Goal: Use online tool/utility: Utilize a website feature to perform a specific function

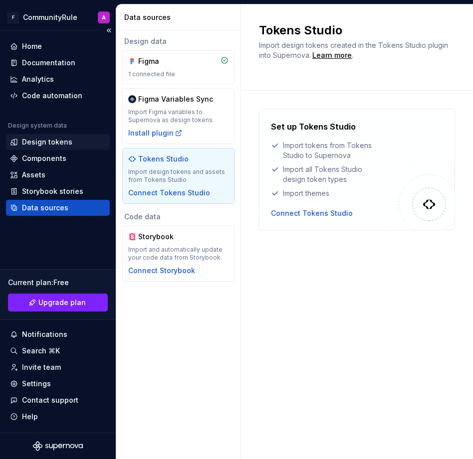
click at [44, 146] on div "Design tokens" at bounding box center [47, 142] width 50 height 10
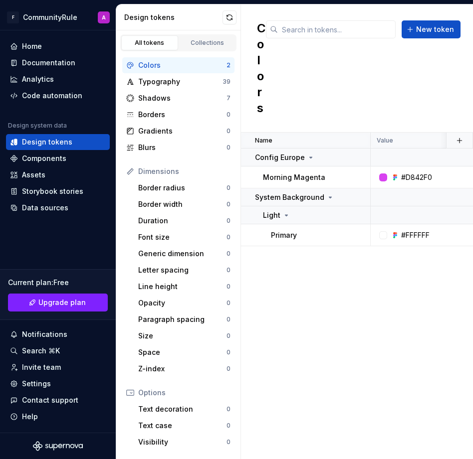
click at [183, 62] on div "Colors" at bounding box center [182, 65] width 88 height 10
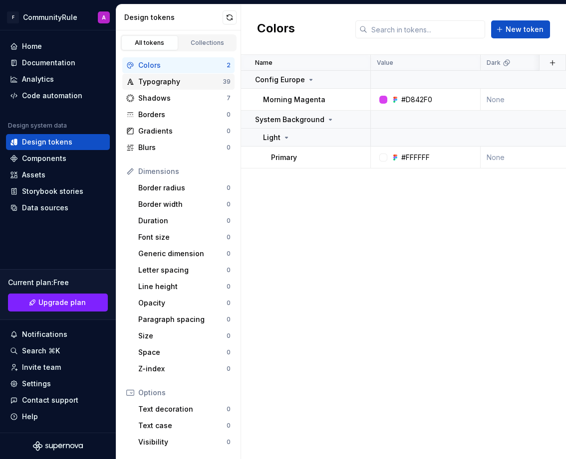
click at [178, 78] on div "Typography" at bounding box center [180, 82] width 84 height 10
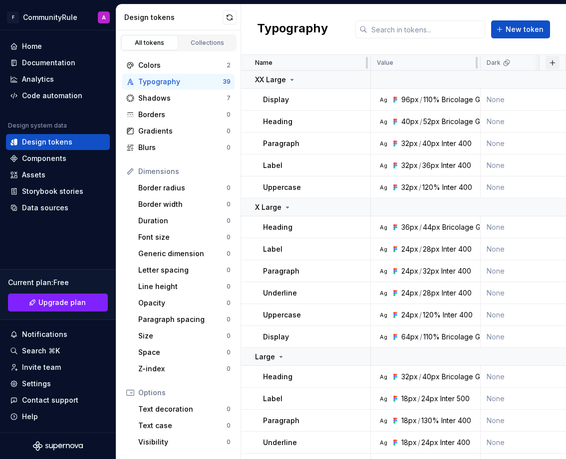
click at [472, 63] on button "button" at bounding box center [552, 63] width 14 height 14
click at [472, 49] on div "Typography New token" at bounding box center [403, 29] width 325 height 50
click at [51, 190] on div "Storybook stories" at bounding box center [52, 192] width 61 height 10
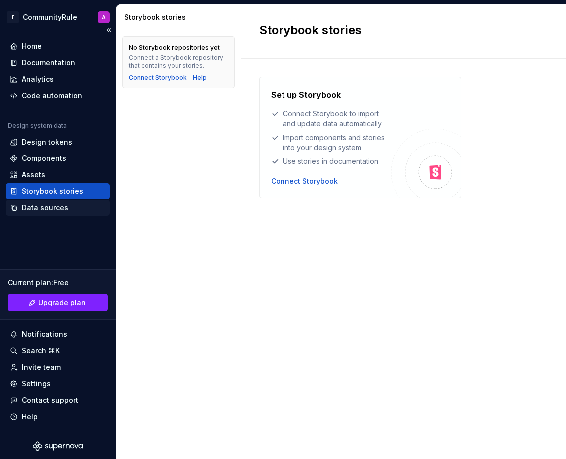
click at [52, 213] on div "Data sources" at bounding box center [58, 208] width 104 height 16
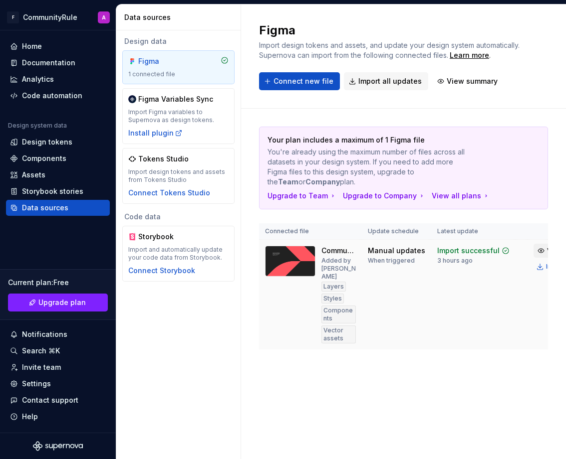
click at [472, 251] on span "View summary" at bounding box center [569, 251] width 44 height 8
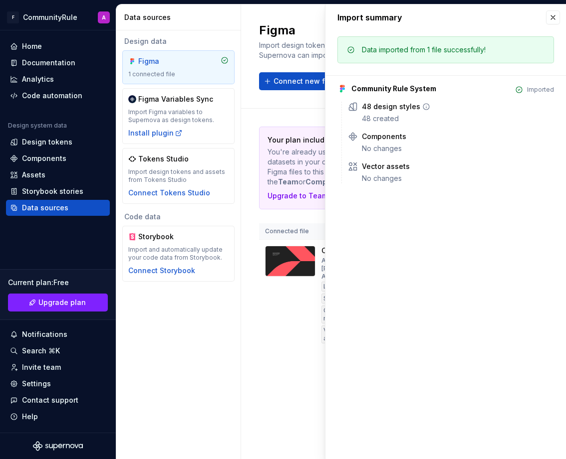
click at [426, 108] on icon at bounding box center [426, 107] width 8 height 8
click at [422, 107] on icon at bounding box center [426, 107] width 8 height 8
click at [392, 108] on div "48 design styles" at bounding box center [391, 107] width 58 height 10
click at [472, 14] on button "button" at bounding box center [553, 17] width 14 height 14
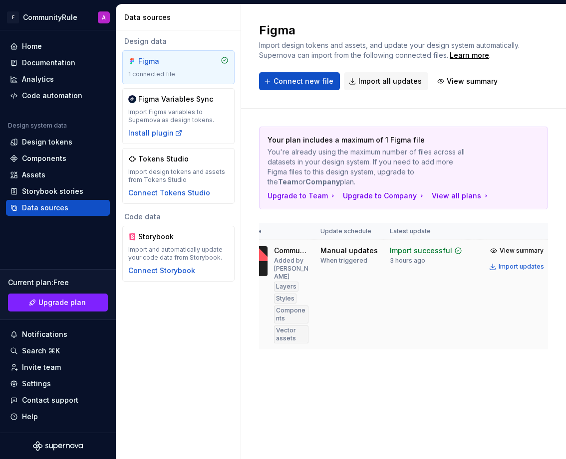
scroll to position [0, 61]
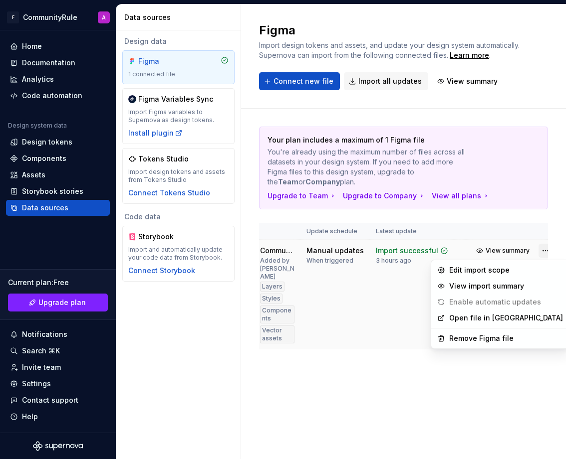
click at [472, 248] on html "F CommunityRule A Home Documentation Analytics Code automation Design system da…" at bounding box center [283, 229] width 566 height 459
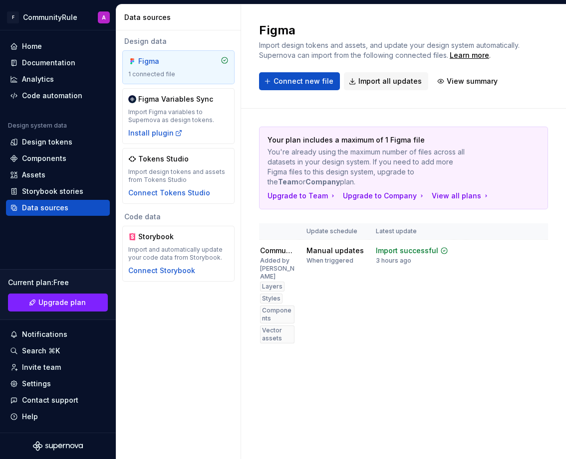
click at [402, 421] on html "F CommunityRule A Home Documentation Analytics Code automation Design system da…" at bounding box center [283, 229] width 566 height 459
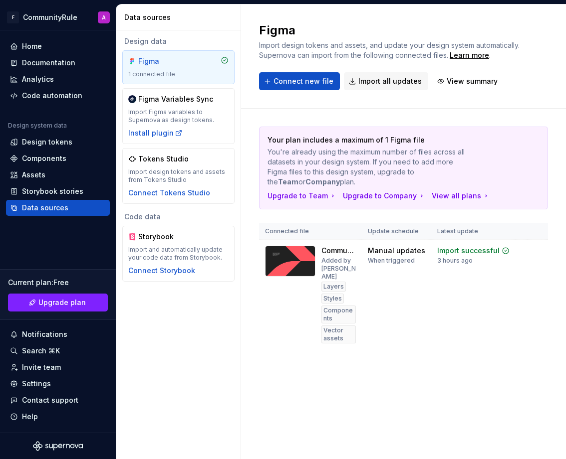
click at [189, 61] on div "Figma" at bounding box center [178, 61] width 100 height 10
click at [45, 139] on div "Design tokens" at bounding box center [47, 142] width 50 height 10
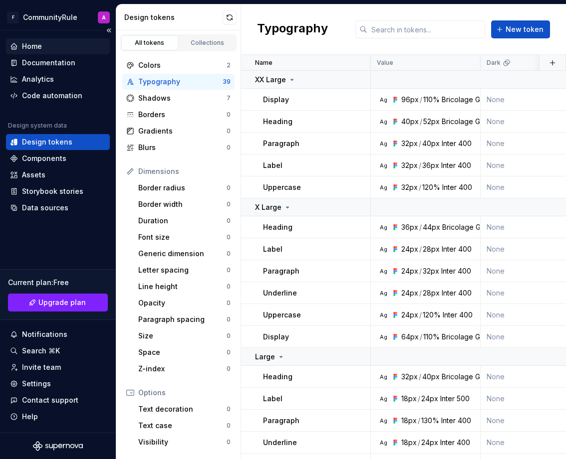
click at [37, 46] on div "Home" at bounding box center [32, 46] width 20 height 10
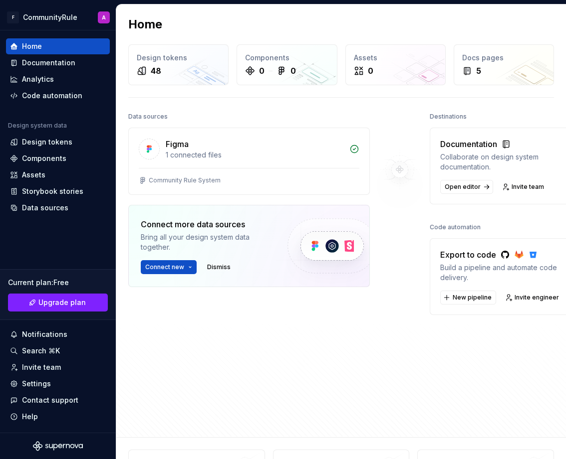
scroll to position [0, 2]
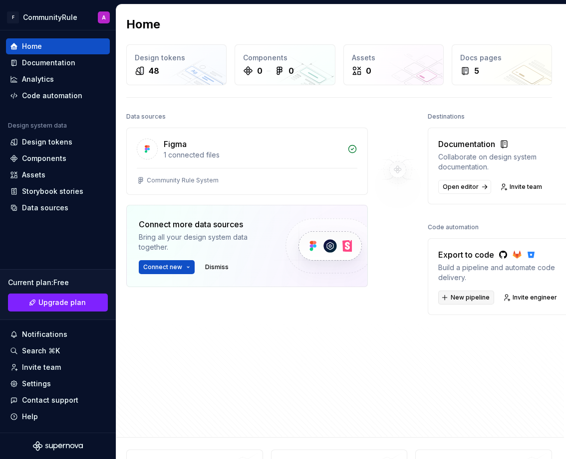
click at [467, 296] on span "New pipeline" at bounding box center [469, 298] width 39 height 8
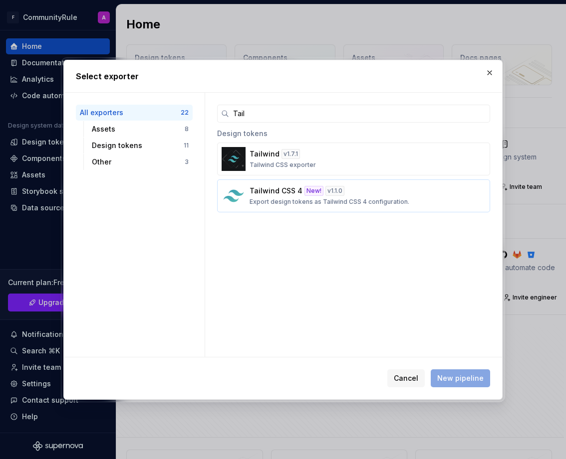
type input "Tail"
click at [276, 197] on div "Tailwind CSS 4 New! v 1.1.0 Export design tokens as Tailwind CSS 4 configuratio…" at bounding box center [350, 196] width 202 height 20
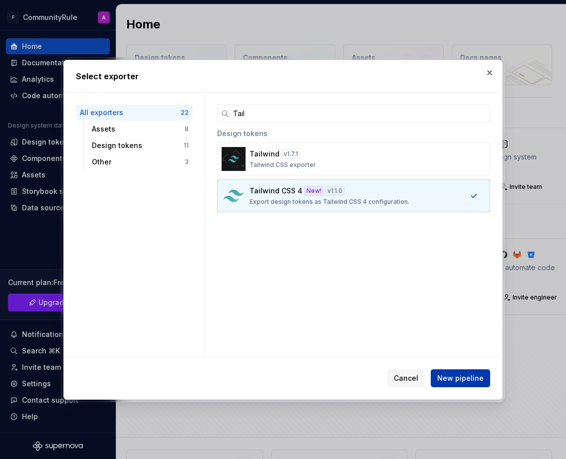
click at [450, 377] on span "New pipeline" at bounding box center [460, 379] width 46 height 10
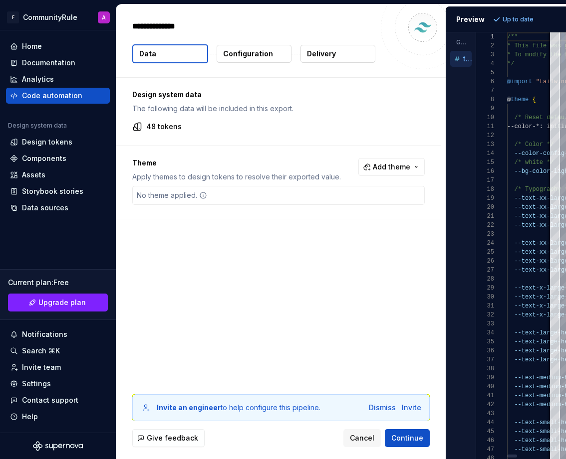
type textarea "*"
drag, startPoint x: 444, startPoint y: 241, endPoint x: 356, endPoint y: 241, distance: 88.3
click at [356, 241] on div "Design system data The following data will be included in this export. 48 token…" at bounding box center [280, 230] width 329 height 304
click at [416, 441] on span "Continue" at bounding box center [407, 438] width 32 height 10
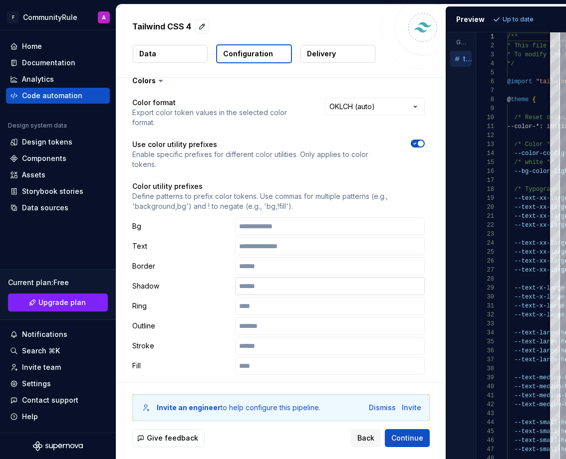
scroll to position [12, 0]
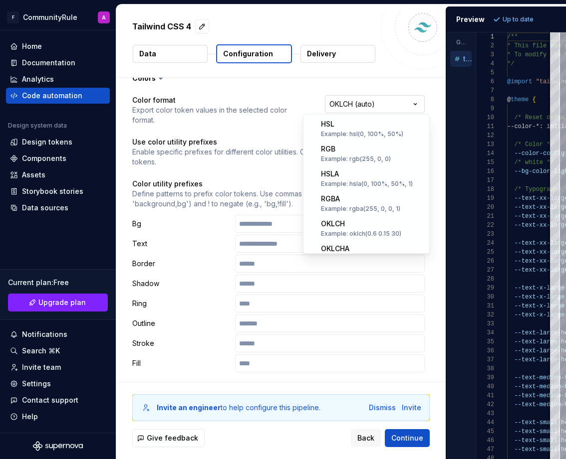
click at [401, 101] on html "**********" at bounding box center [283, 229] width 566 height 459
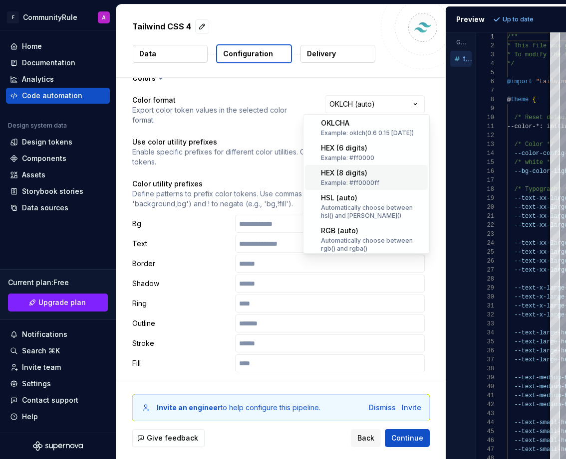
scroll to position [123, 0]
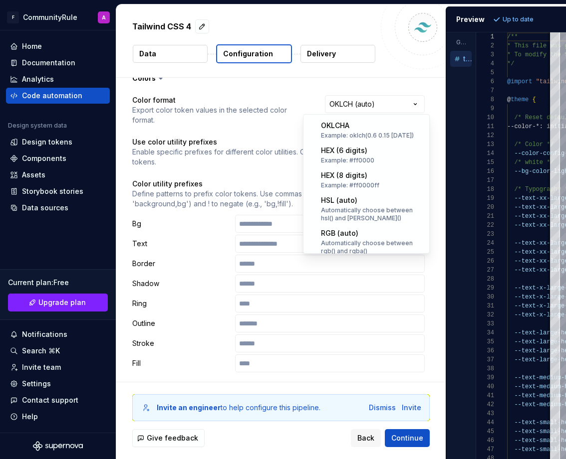
select select "********"
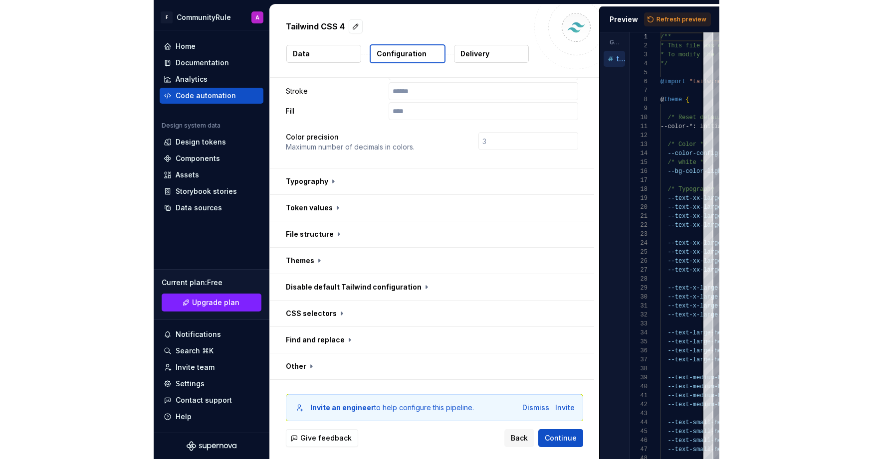
scroll to position [269, 0]
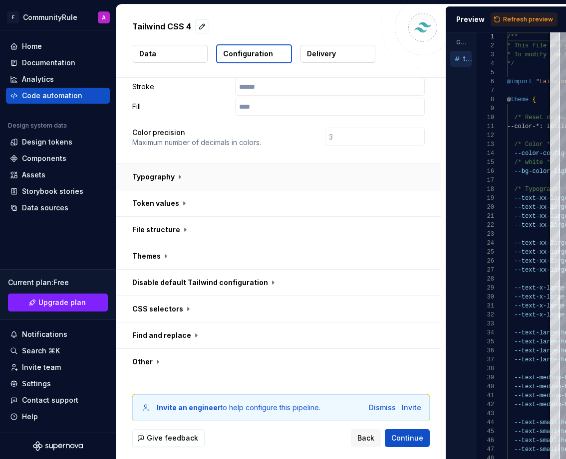
click at [285, 164] on button "button" at bounding box center [278, 177] width 324 height 26
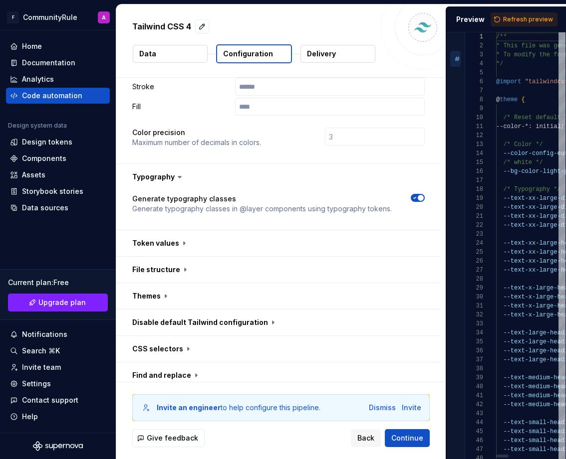
click at [312, 136] on div "**********" at bounding box center [340, 231] width 449 height 455
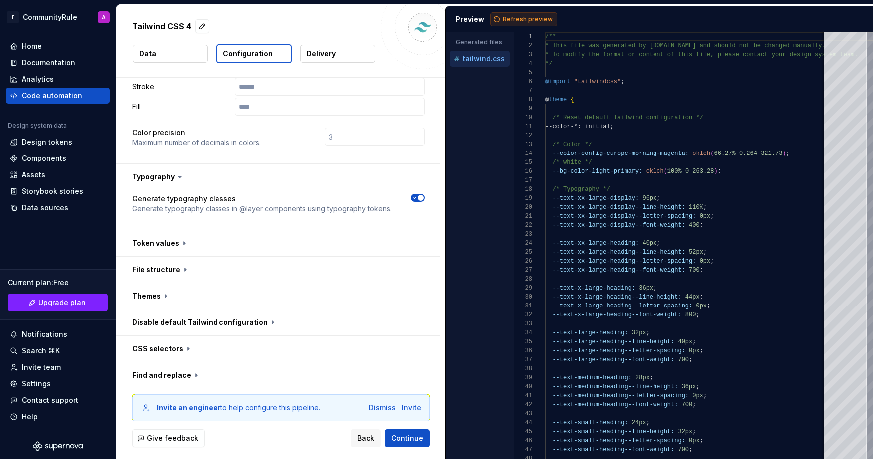
click at [472, 18] on span "Refresh preview" at bounding box center [528, 19] width 50 height 8
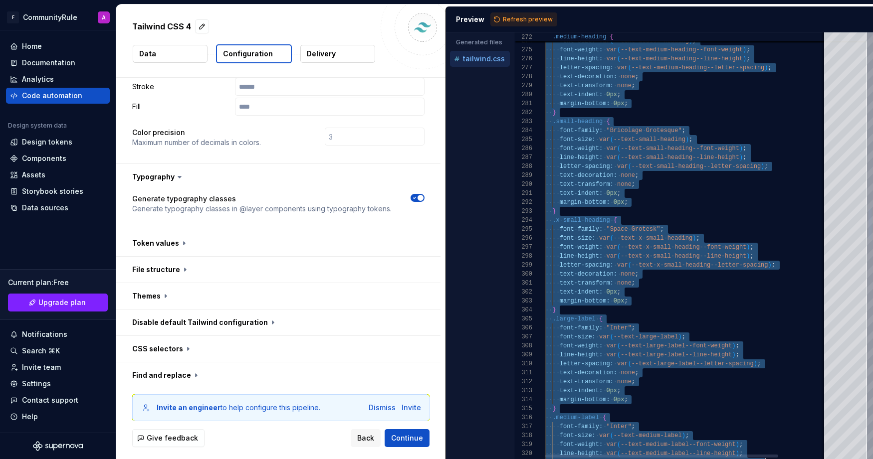
scroll to position [18, 72]
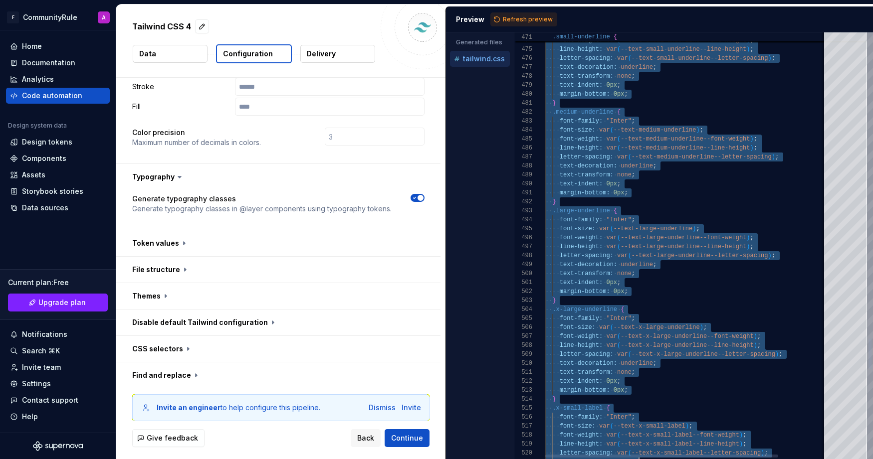
type textarea "**********"
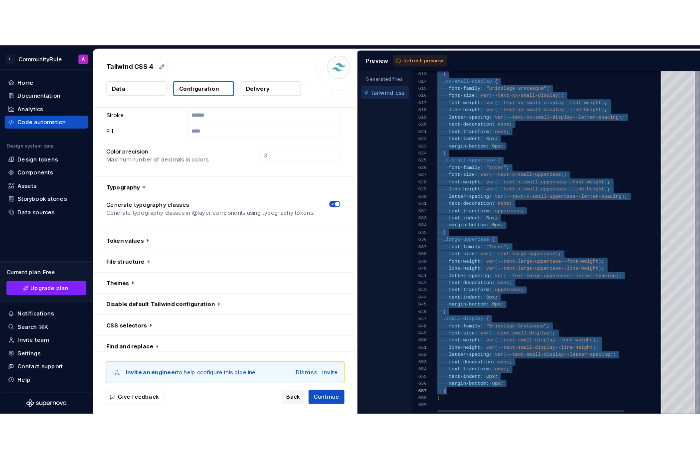
scroll to position [18, 3]
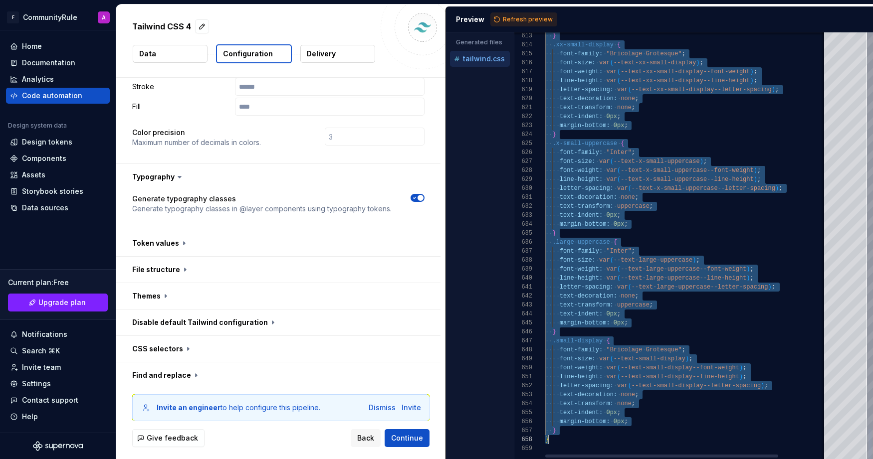
drag, startPoint x: 550, startPoint y: 144, endPoint x: 681, endPoint y: 438, distance: 322.6
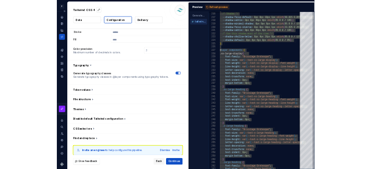
scroll to position [309, 0]
